Goal: Book appointment/travel/reservation

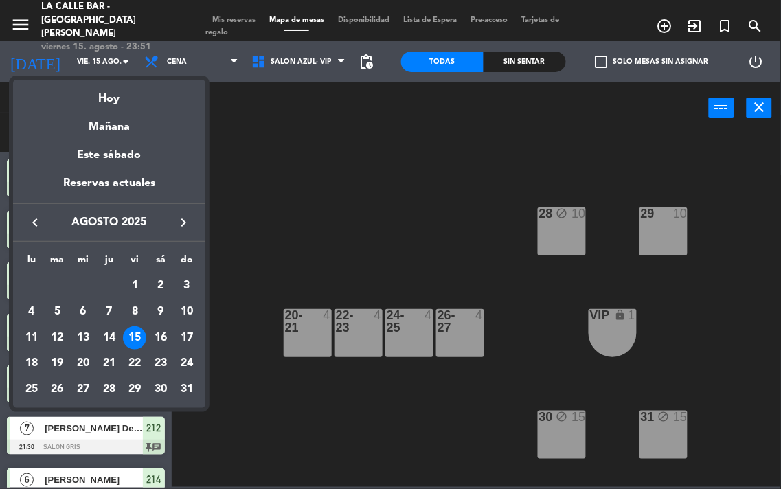
click at [290, 205] on div at bounding box center [390, 244] width 781 height 489
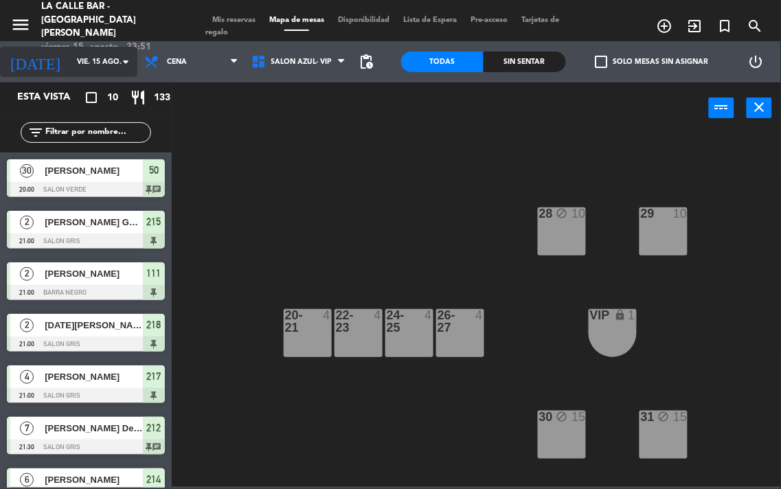
click at [80, 64] on input "vie. 15 ago." at bounding box center [120, 62] width 101 height 22
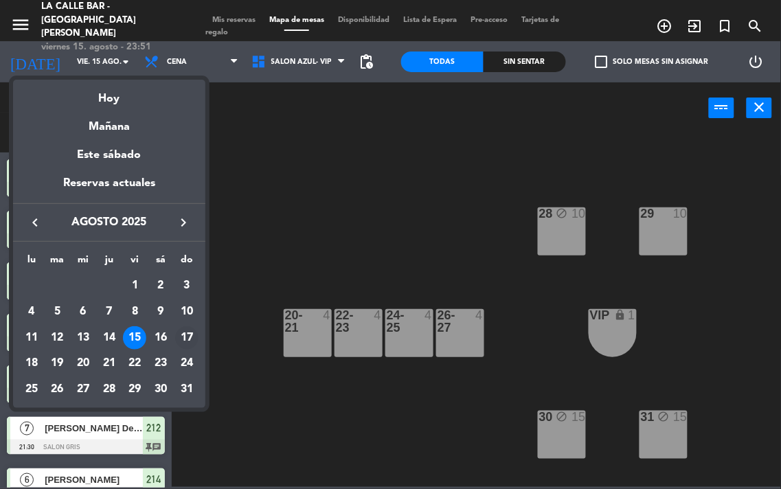
click at [179, 333] on div "17" at bounding box center [186, 337] width 23 height 23
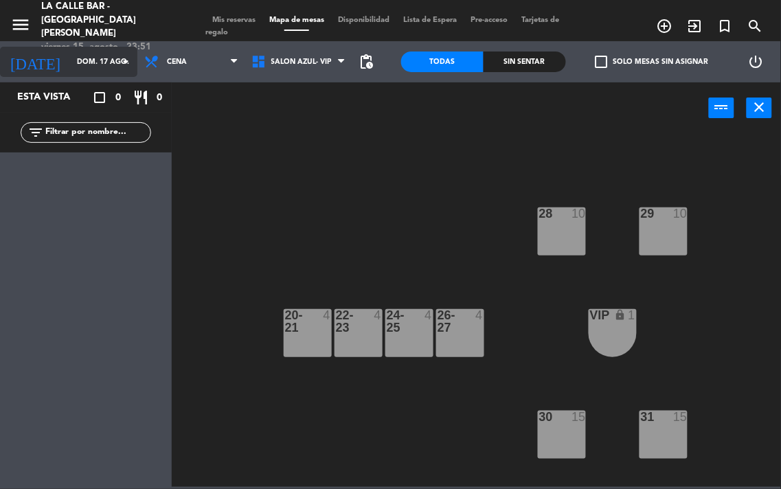
click at [112, 63] on input "dom. 17 ago." at bounding box center [120, 62] width 101 height 22
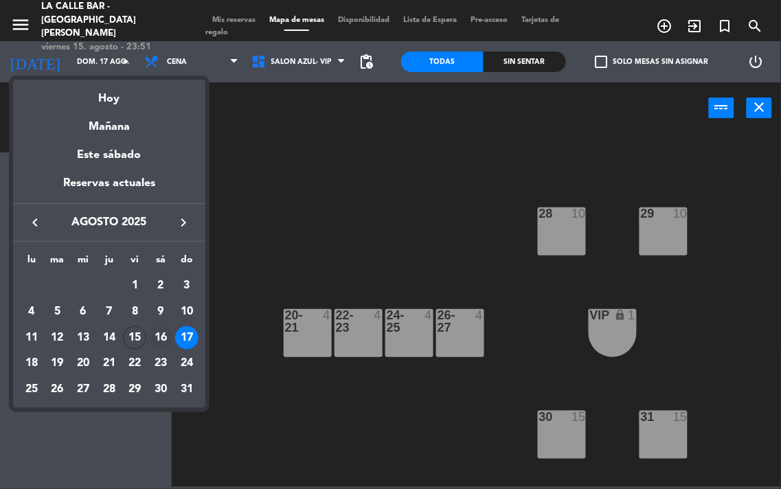
click at [155, 330] on div "16" at bounding box center [160, 337] width 23 height 23
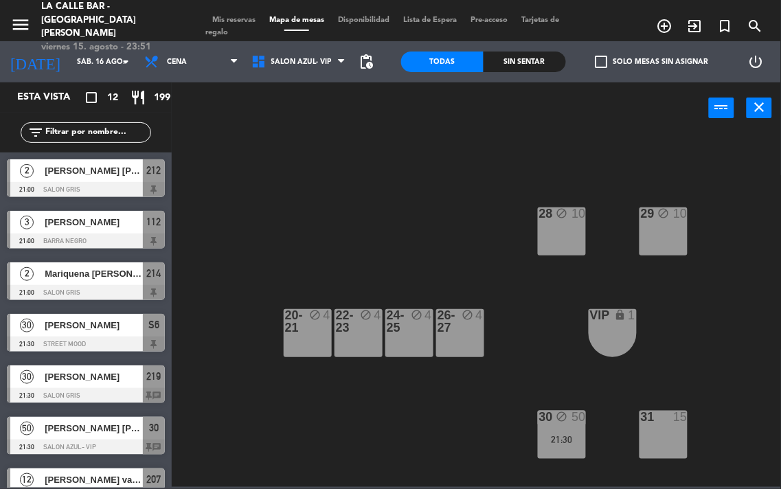
click at [82, 45] on div "[DATE] sáb. 16 ago. arrow_drop_down" at bounding box center [68, 61] width 137 height 41
click at [81, 63] on input "sáb. 16 ago." at bounding box center [120, 62] width 101 height 22
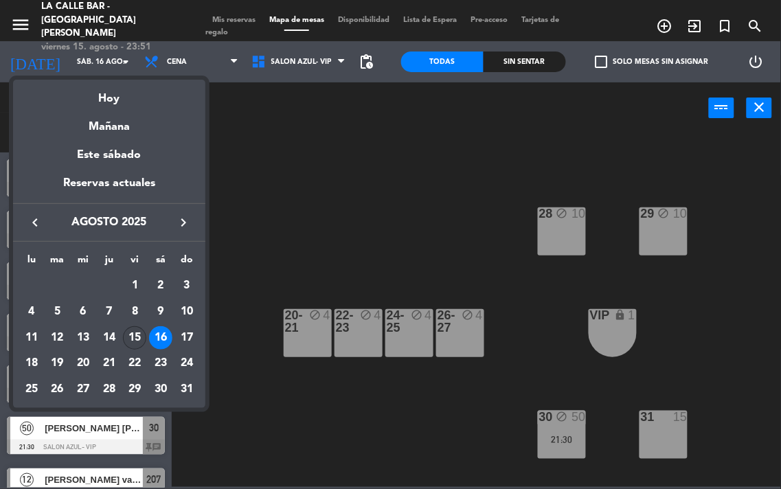
click at [139, 330] on div "15" at bounding box center [134, 337] width 23 height 23
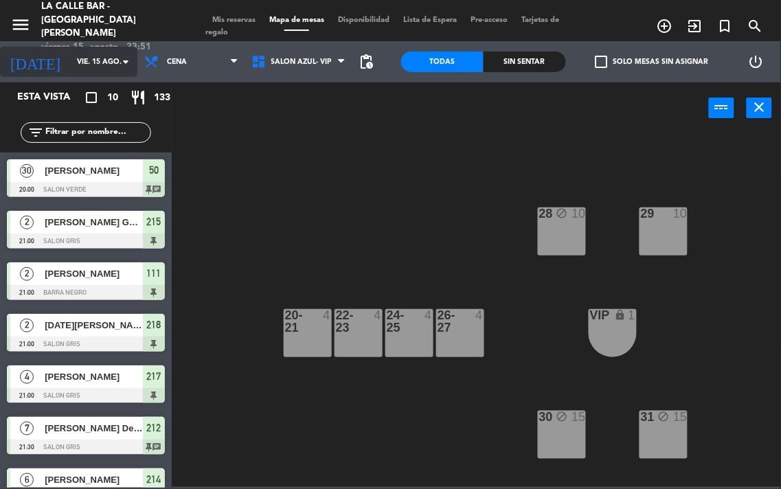
click at [107, 60] on input "vie. 15 ago." at bounding box center [120, 62] width 101 height 22
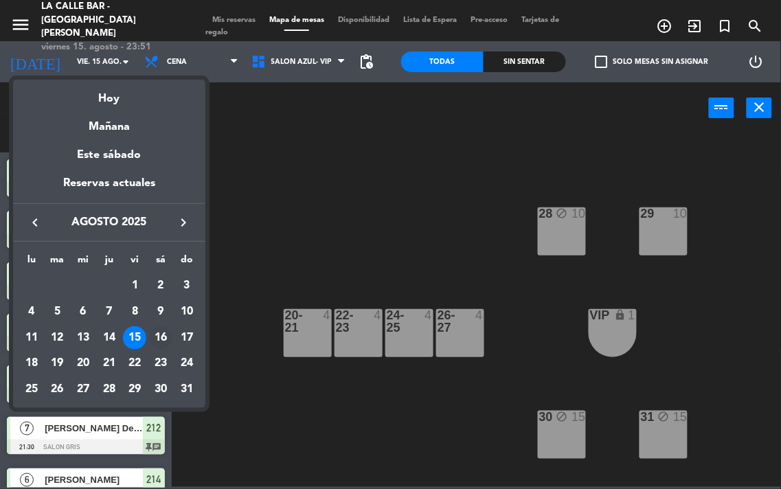
click at [153, 339] on div "16" at bounding box center [160, 337] width 23 height 23
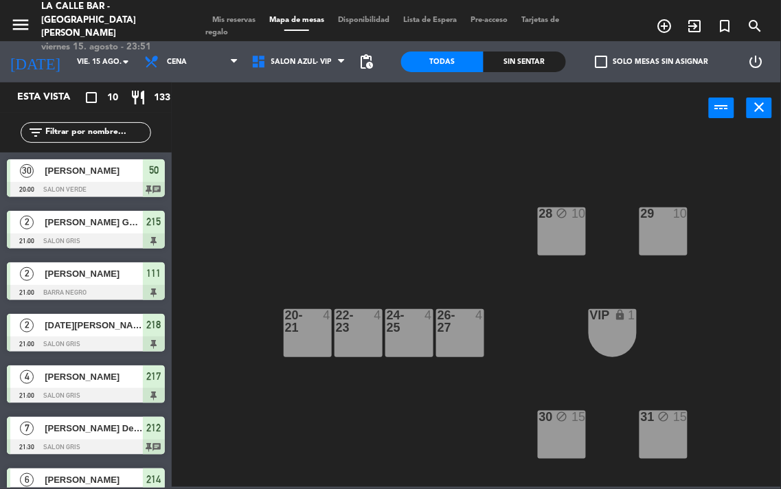
type input "sáb. 16 ago."
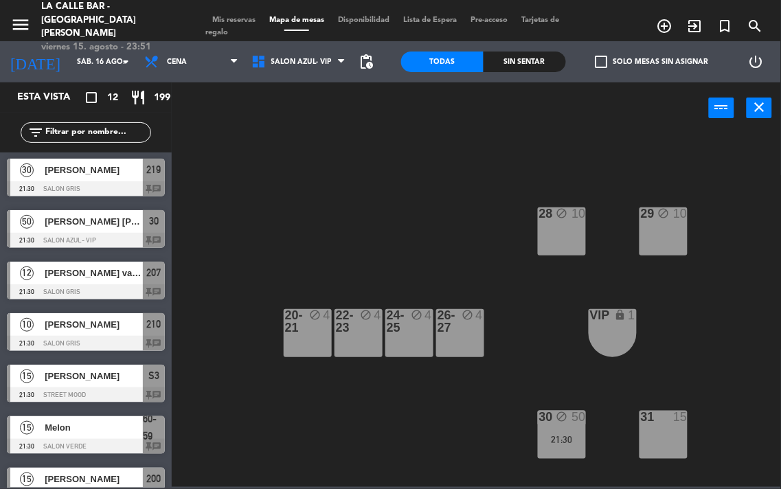
scroll to position [54, 0]
